Goal: Check status

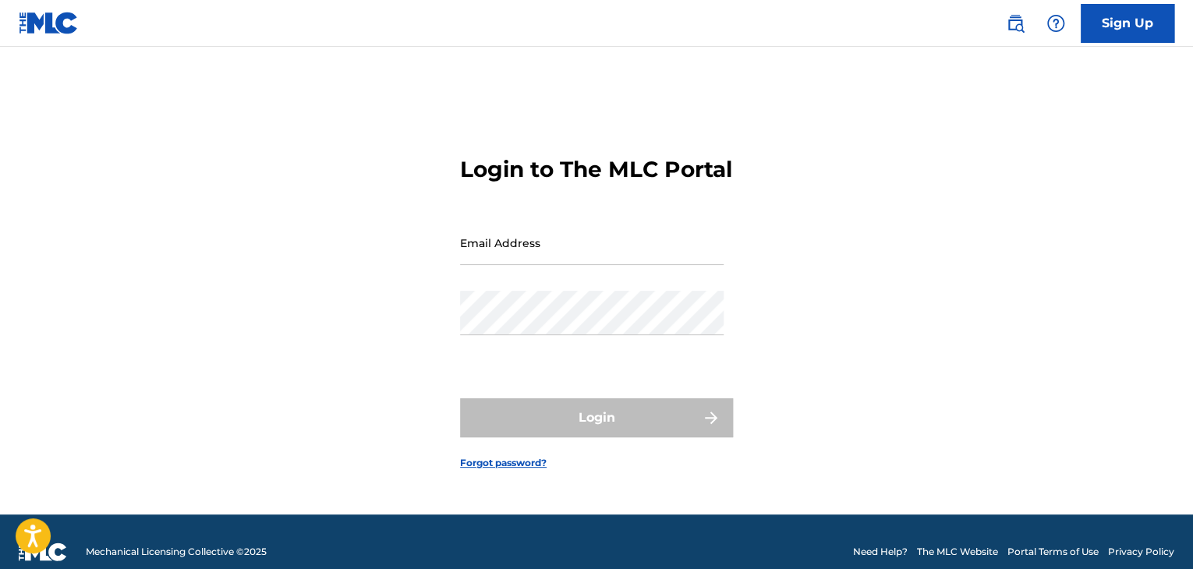
type input "[EMAIL_ADDRESS][DOMAIN_NAME]"
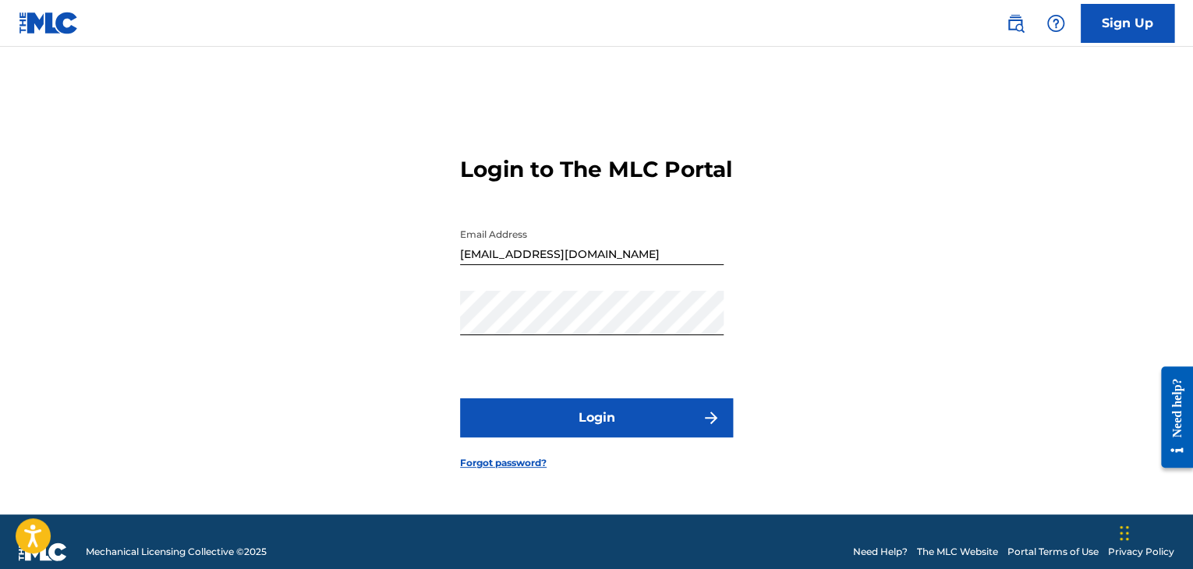
click at [604, 424] on button "Login" at bounding box center [596, 418] width 273 height 39
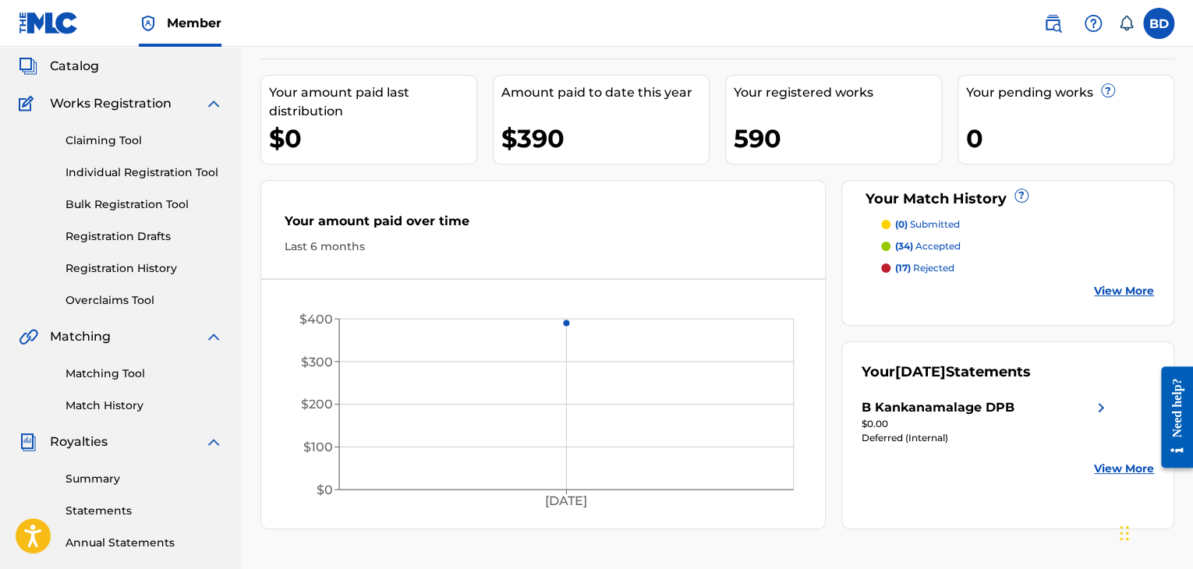
scroll to position [156, 0]
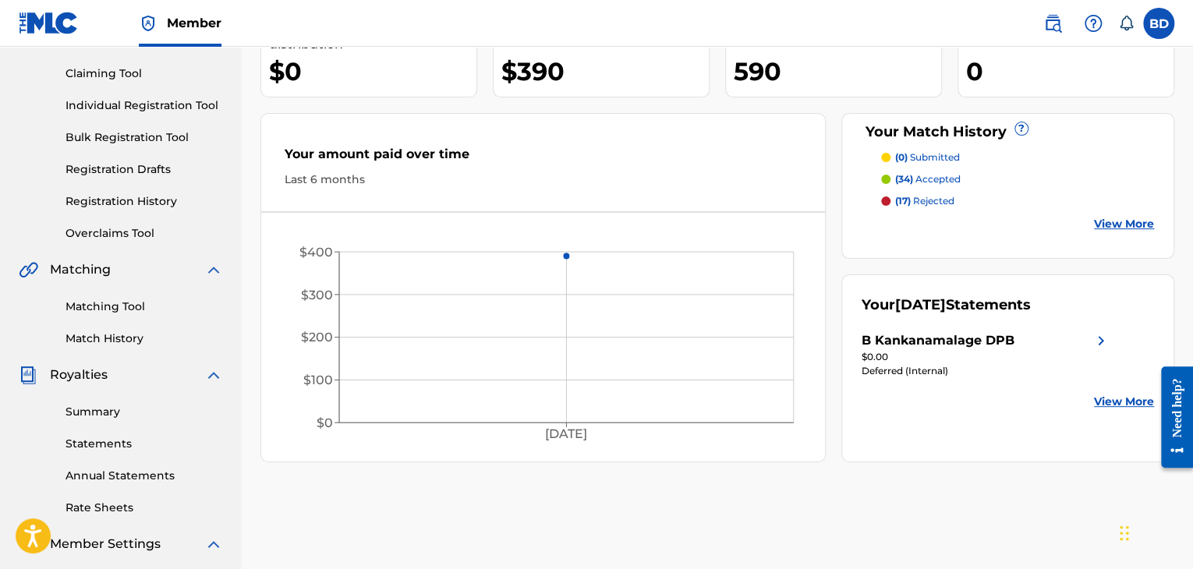
click at [83, 409] on link "Summary" at bounding box center [145, 412] width 158 height 16
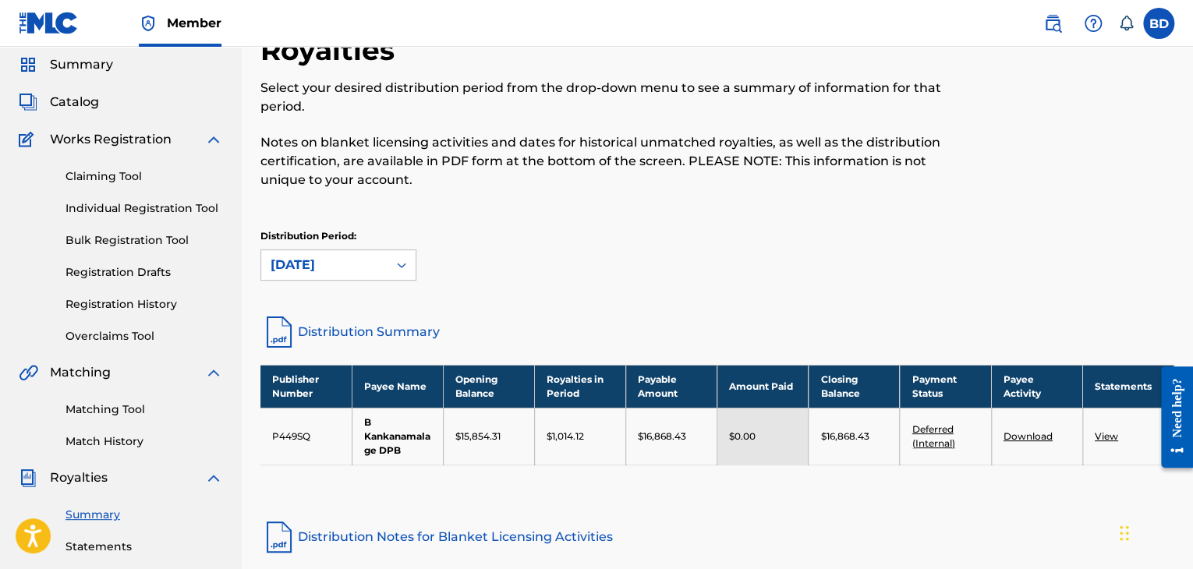
scroll to position [78, 0]
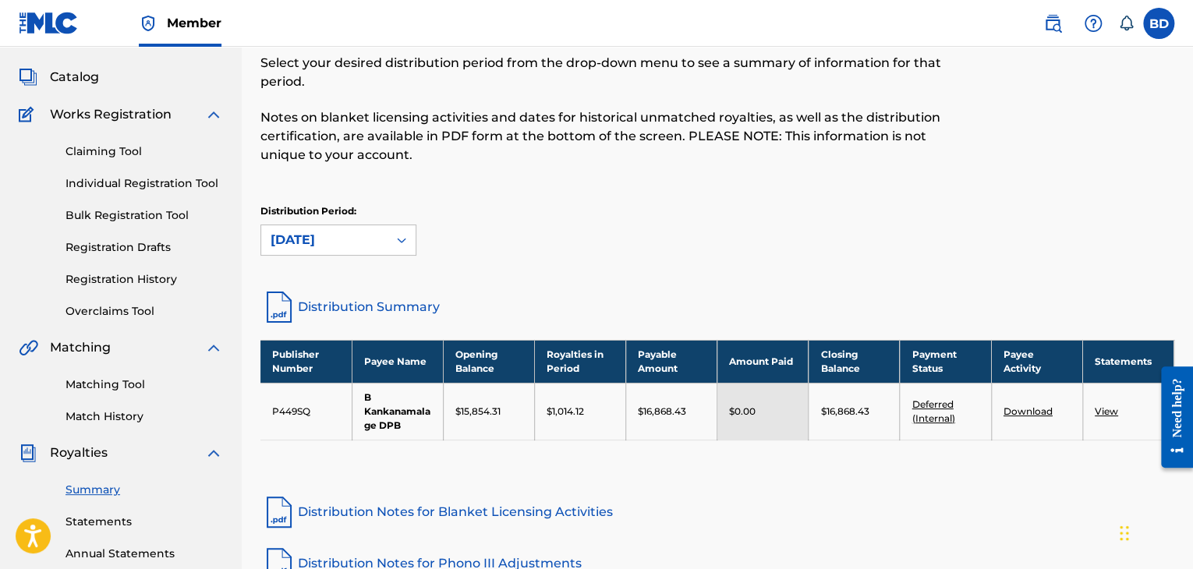
click at [1103, 410] on link "View" at bounding box center [1106, 412] width 23 height 12
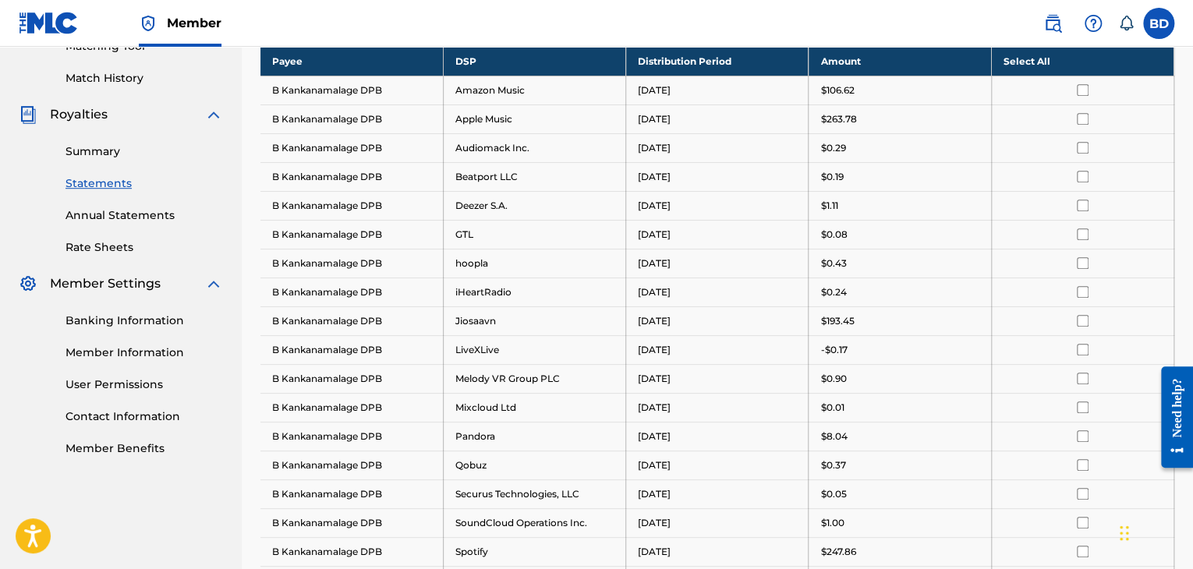
scroll to position [390, 0]
